Goal: Task Accomplishment & Management: Manage account settings

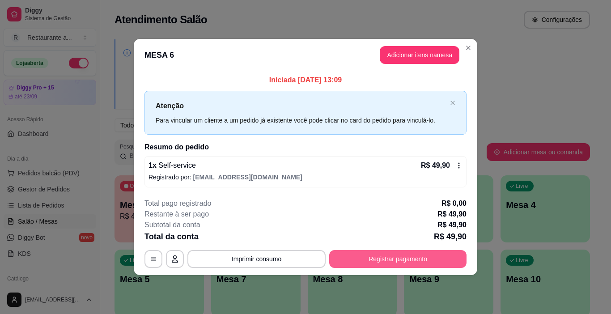
click at [391, 256] on button "Registrar pagamento" at bounding box center [397, 259] width 137 height 18
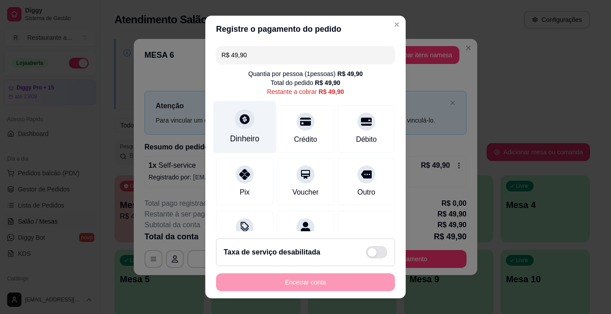
click at [244, 132] on div "Dinheiro" at bounding box center [244, 127] width 63 height 52
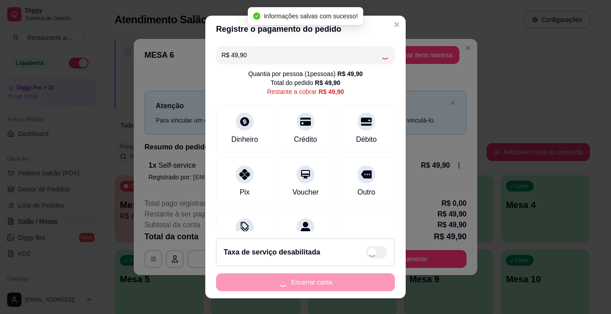
type input "R$ 0,00"
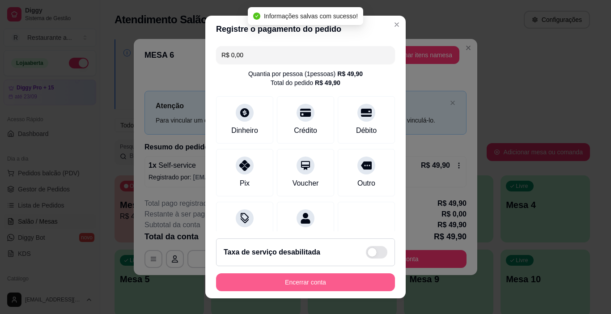
click at [315, 283] on button "Encerrar conta" at bounding box center [305, 282] width 179 height 18
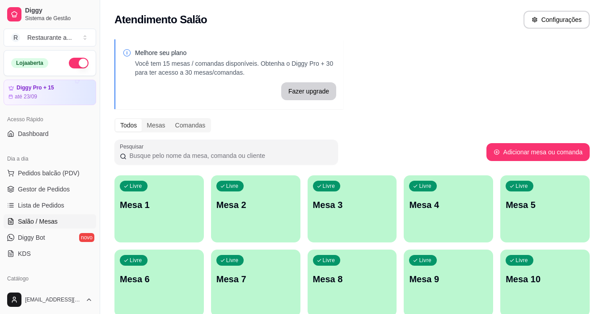
click at [250, 213] on div "Livre Mesa 2" at bounding box center [255, 203] width 89 height 56
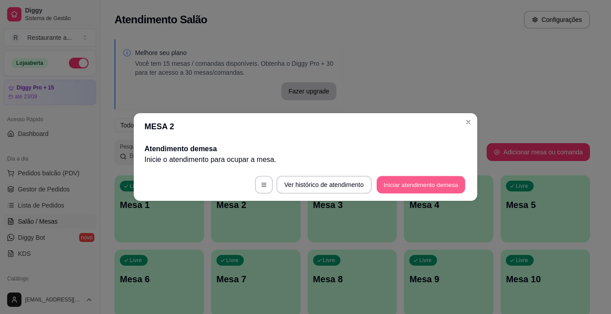
click at [408, 183] on button "Iniciar atendimento de mesa" at bounding box center [421, 184] width 89 height 17
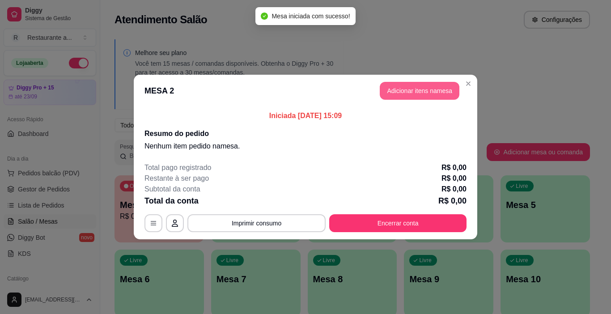
click at [420, 91] on button "Adicionar itens na mesa" at bounding box center [420, 91] width 80 height 18
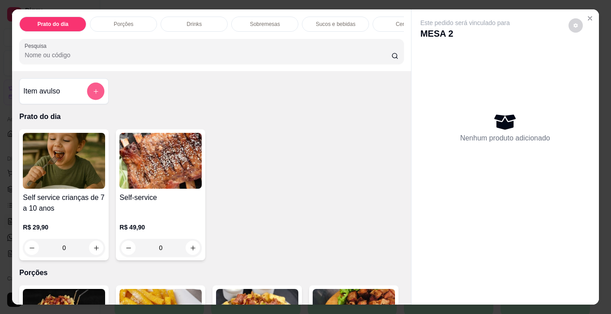
click at [96, 95] on icon "add-separate-item" at bounding box center [96, 91] width 7 height 7
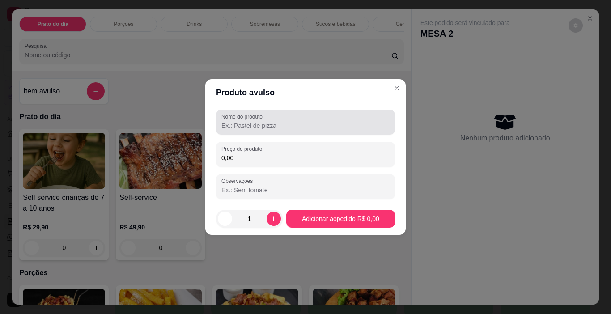
click at [248, 124] on input "Nome do produto" at bounding box center [305, 125] width 168 height 9
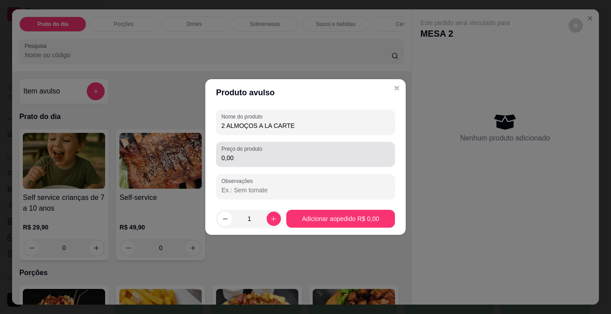
type input "2 ALMOÇOS A LA CARTE"
click at [240, 158] on input "0,00" at bounding box center [305, 157] width 168 height 9
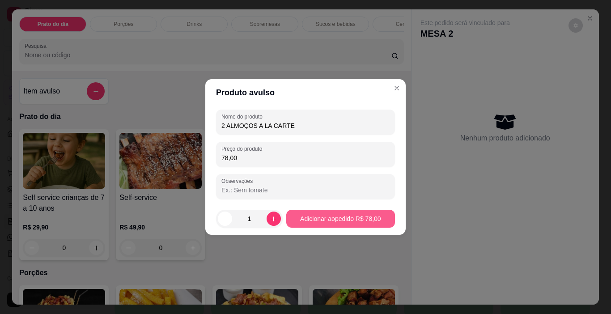
type input "78,00"
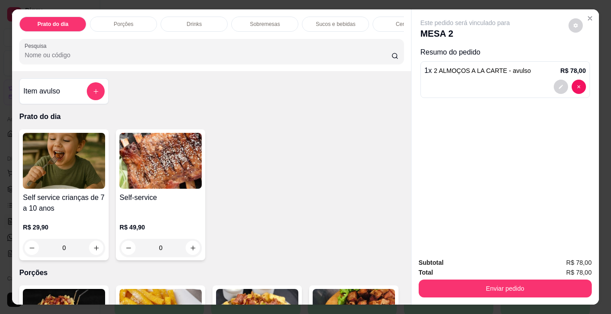
click at [321, 22] on p "Sucos e bebidas" at bounding box center [336, 24] width 40 height 7
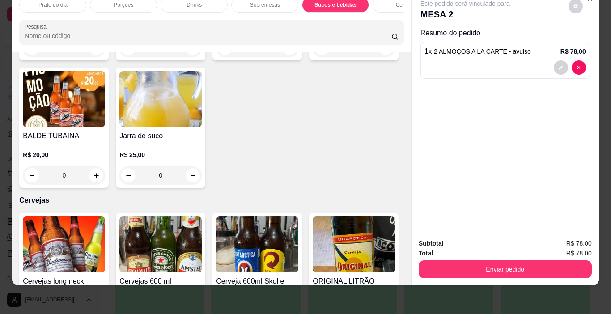
scroll to position [1529, 0]
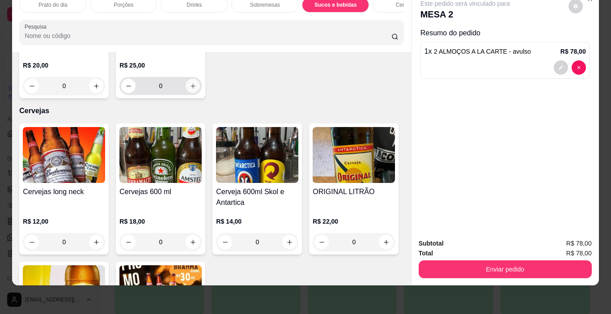
click at [190, 89] on icon "increase-product-quantity" at bounding box center [193, 86] width 7 height 7
type input "1"
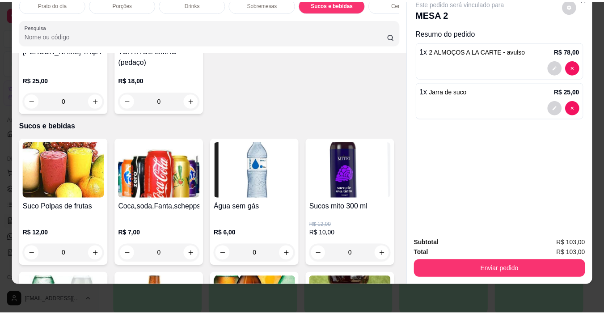
scroll to position [974, 0]
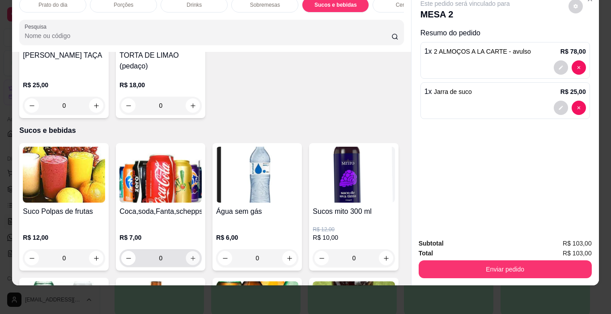
click at [193, 255] on icon "increase-product-quantity" at bounding box center [193, 258] width 7 height 7
type input "1"
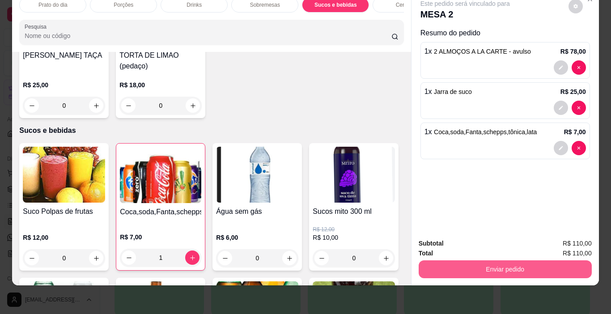
click at [513, 260] on button "Enviar pedido" at bounding box center [505, 269] width 173 height 18
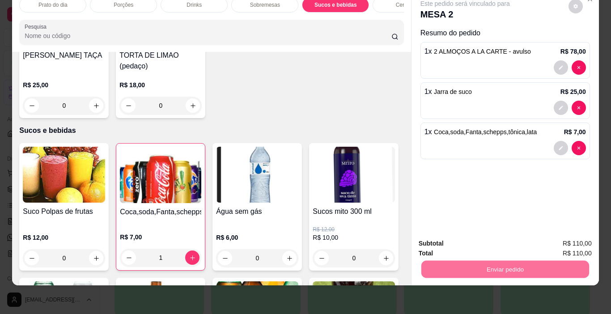
click at [487, 238] on button "Não registrar e enviar pedido" at bounding box center [475, 240] width 93 height 17
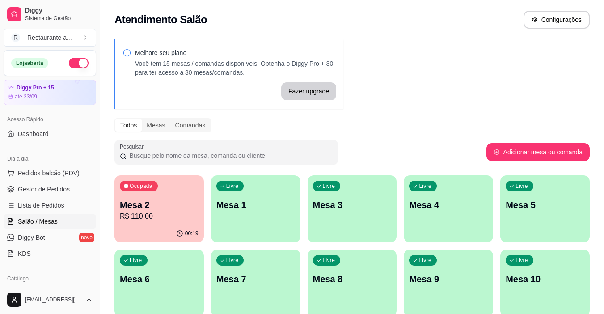
click at [140, 214] on p "R$ 110,00" at bounding box center [159, 216] width 79 height 11
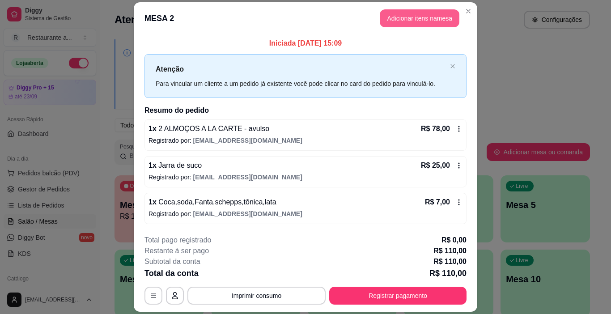
click at [417, 16] on button "Adicionar itens na mesa" at bounding box center [420, 18] width 80 height 18
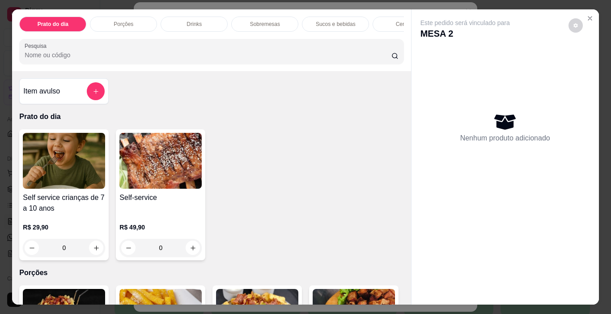
click at [267, 22] on p "Sobremesas" at bounding box center [265, 24] width 30 height 7
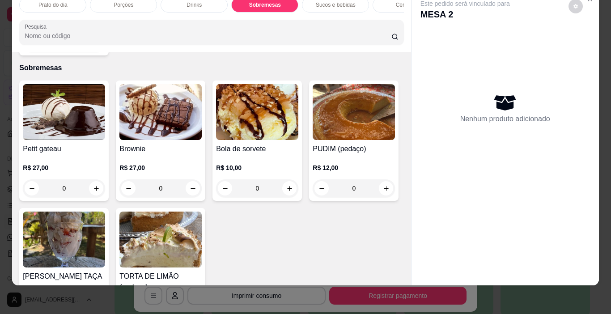
scroll to position [842, 0]
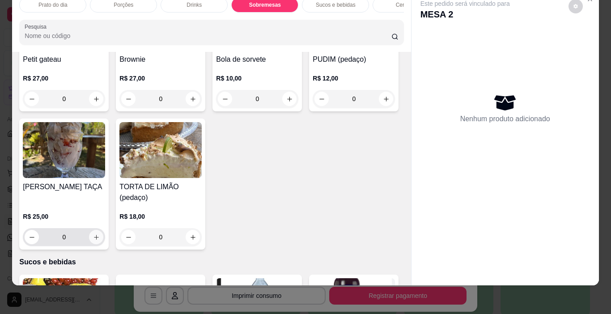
click at [99, 235] on icon "increase-product-quantity" at bounding box center [96, 237] width 5 height 5
type input "1"
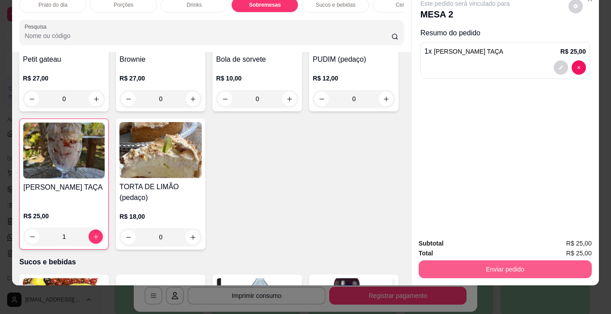
click at [514, 260] on button "Enviar pedido" at bounding box center [505, 269] width 173 height 18
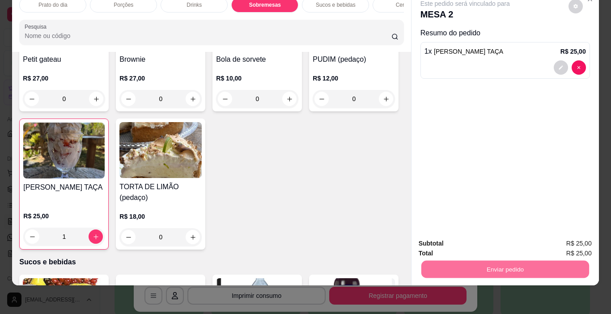
click at [481, 239] on button "Não registrar e enviar pedido" at bounding box center [475, 240] width 93 height 17
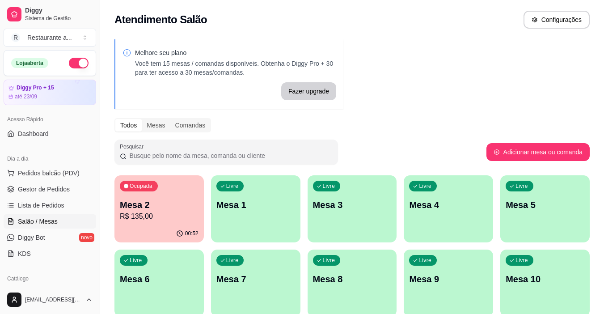
click at [158, 211] on p "R$ 135,00" at bounding box center [159, 216] width 79 height 11
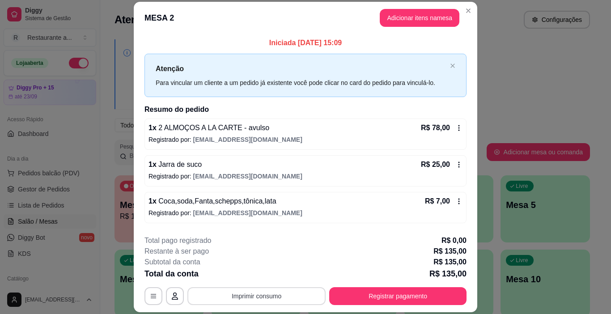
click at [262, 295] on button "Imprimir consumo" at bounding box center [256, 296] width 138 height 18
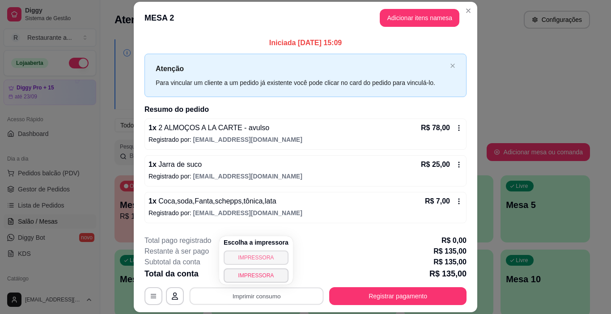
click at [256, 255] on button "IMPRESSORA" at bounding box center [256, 258] width 65 height 14
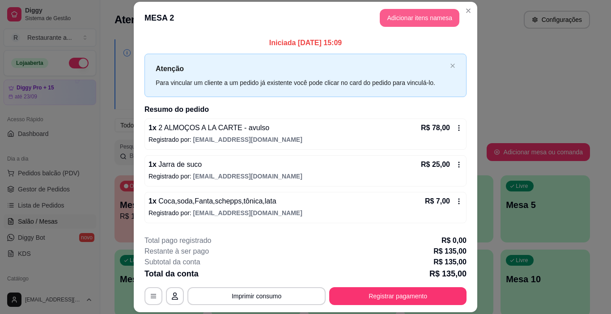
click at [421, 18] on button "Adicionar itens na mesa" at bounding box center [420, 18] width 80 height 18
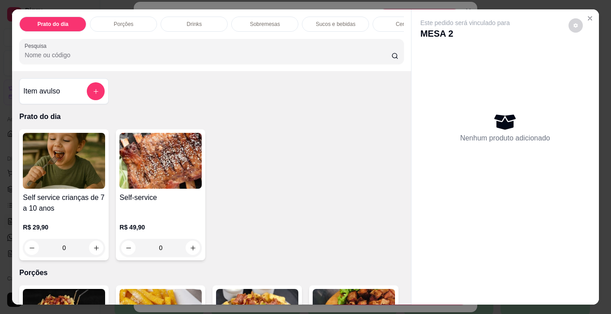
click at [336, 23] on p "Sucos e bebidas" at bounding box center [336, 24] width 40 height 7
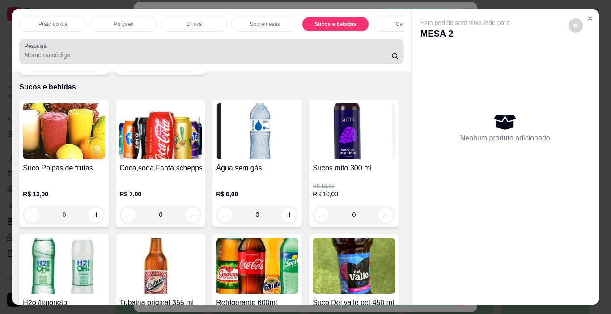
scroll to position [22, 0]
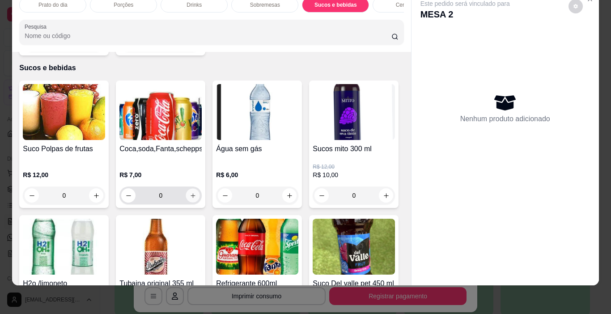
click at [190, 192] on icon "increase-product-quantity" at bounding box center [193, 195] width 7 height 7
type input "1"
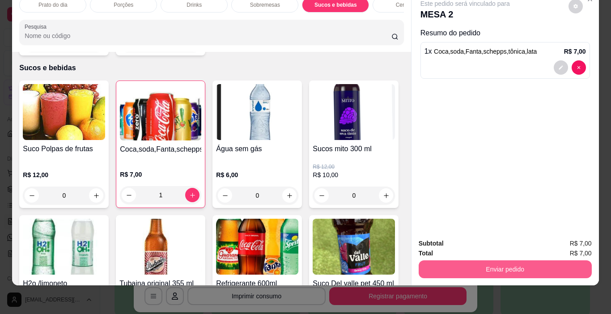
click at [498, 260] on button "Enviar pedido" at bounding box center [505, 269] width 173 height 18
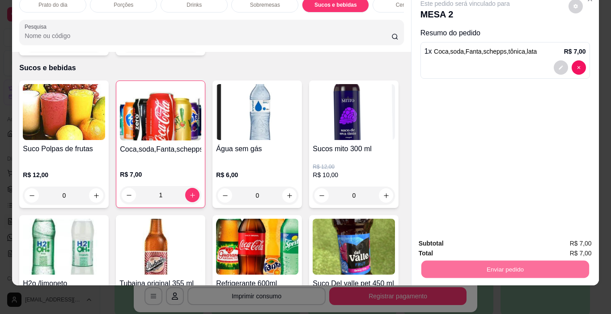
click at [488, 239] on button "Não registrar e enviar pedido" at bounding box center [475, 240] width 90 height 17
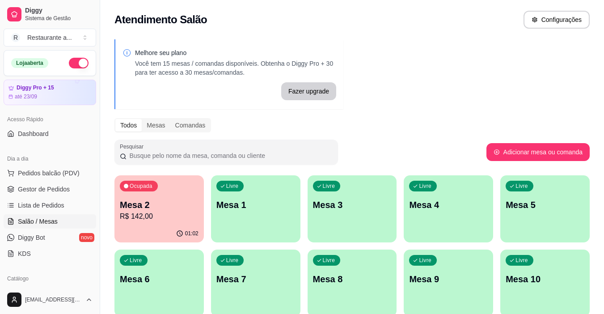
click at [178, 211] on p "R$ 142,00" at bounding box center [159, 216] width 79 height 11
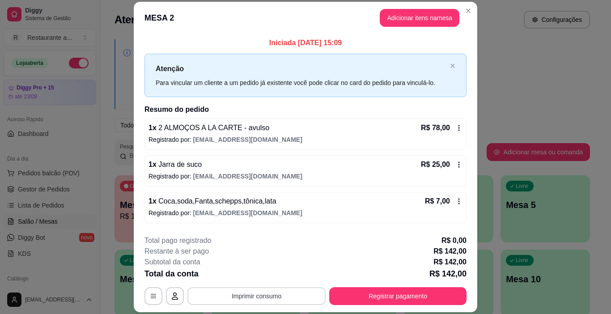
click at [241, 294] on button "Imprimir consumo" at bounding box center [256, 296] width 138 height 18
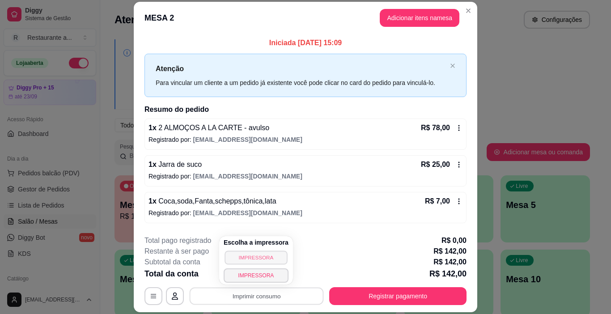
click at [255, 255] on button "IMPRESSORA" at bounding box center [256, 258] width 63 height 14
